Goal: Navigation & Orientation: Find specific page/section

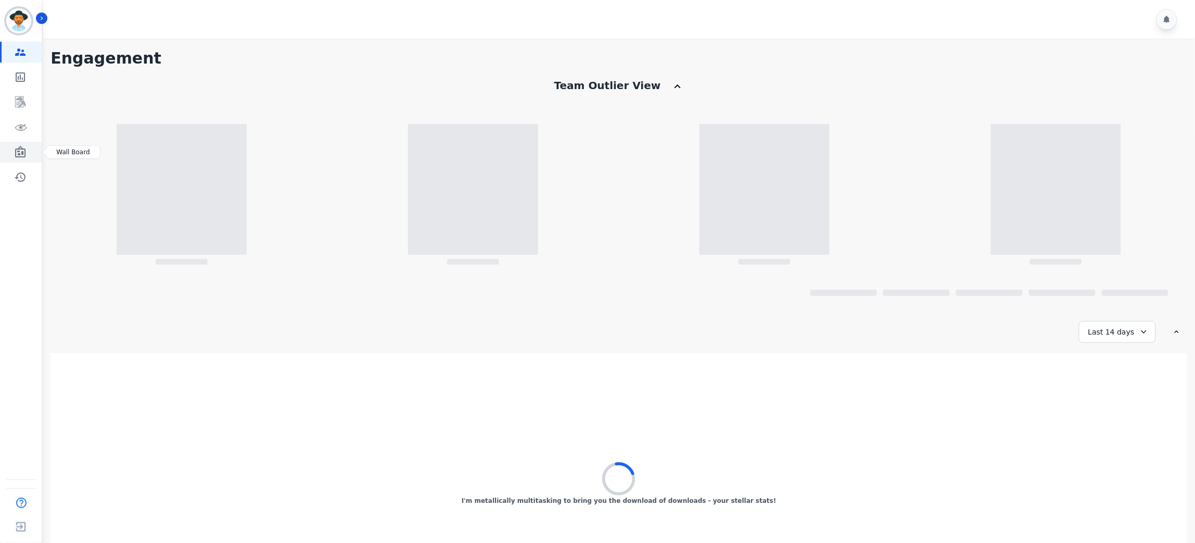
click at [14, 156] on icon "Sidebar" at bounding box center [20, 152] width 12 height 12
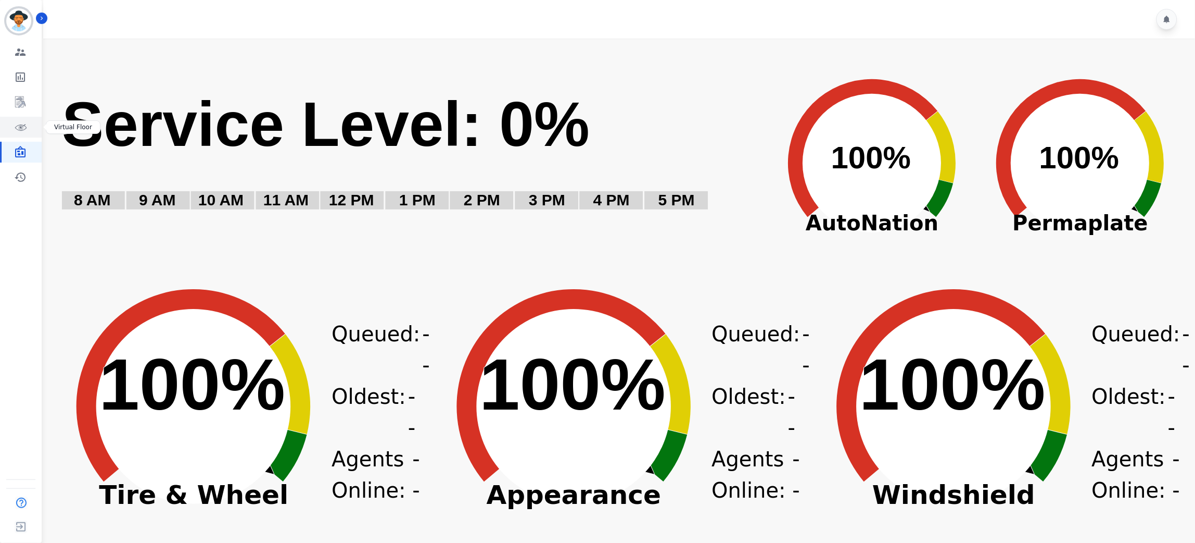
click at [22, 119] on link "Sidebar" at bounding box center [22, 127] width 40 height 21
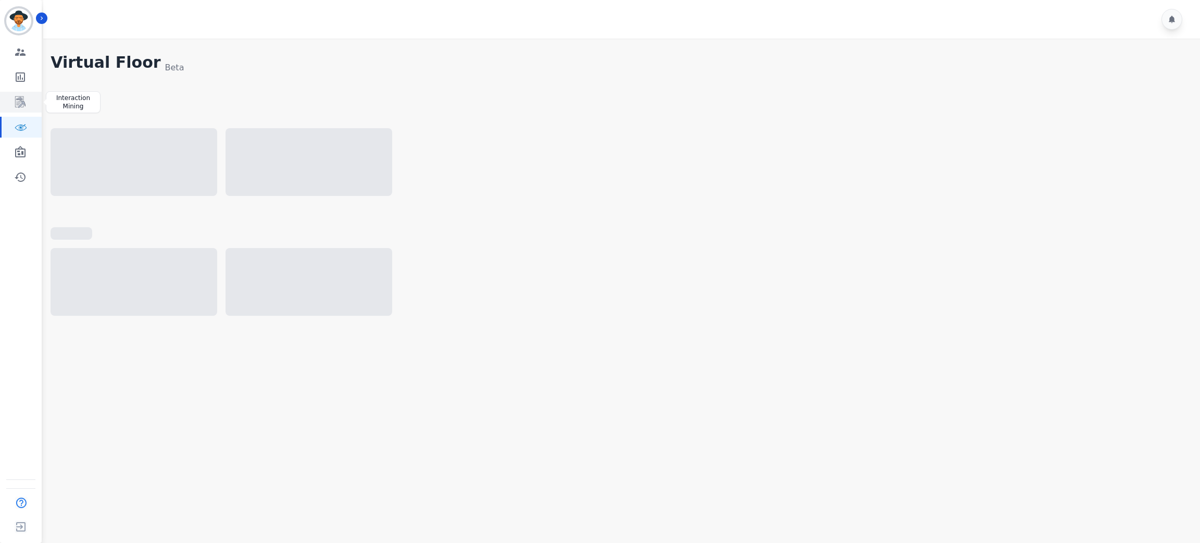
click at [15, 103] on icon "Sidebar" at bounding box center [20, 101] width 10 height 11
